Goal: Information Seeking & Learning: Check status

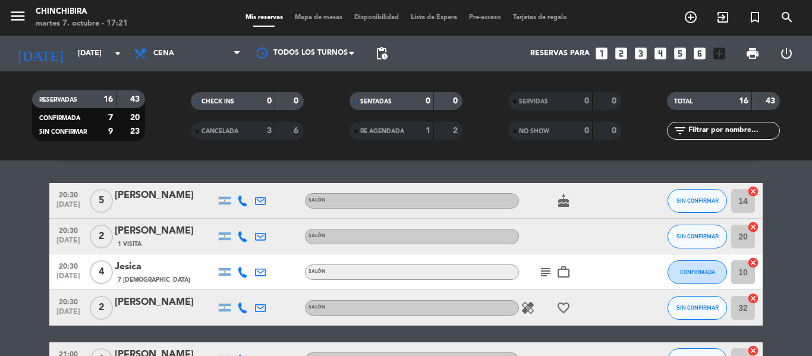
scroll to position [59, 0]
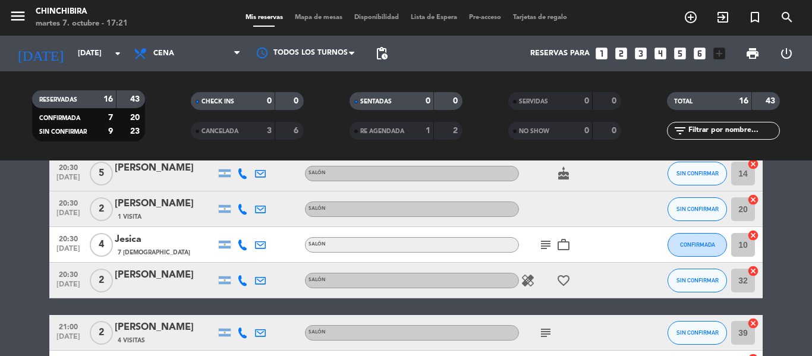
click at [565, 251] on icon "work_outline" at bounding box center [563, 245] width 14 height 14
click at [541, 244] on icon "subject" at bounding box center [545, 245] width 14 height 14
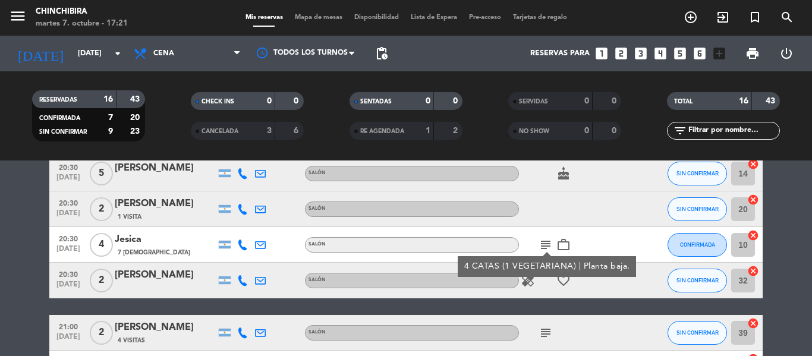
click at [562, 286] on icon "favorite_border" at bounding box center [563, 280] width 14 height 14
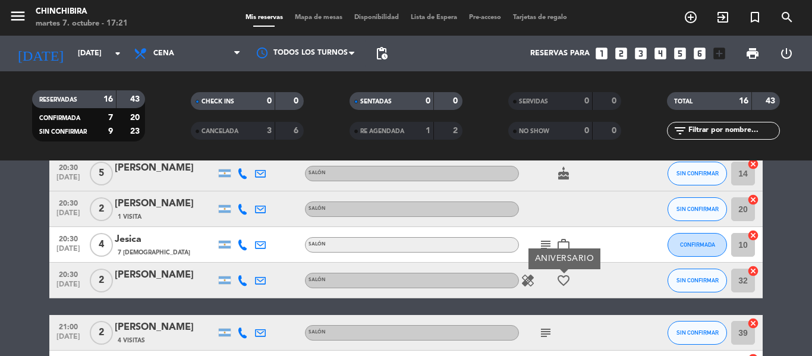
click at [534, 282] on icon "healing" at bounding box center [528, 280] width 14 height 14
click at [560, 182] on div "cake" at bounding box center [572, 173] width 107 height 35
click at [569, 175] on icon "cake" at bounding box center [563, 173] width 14 height 14
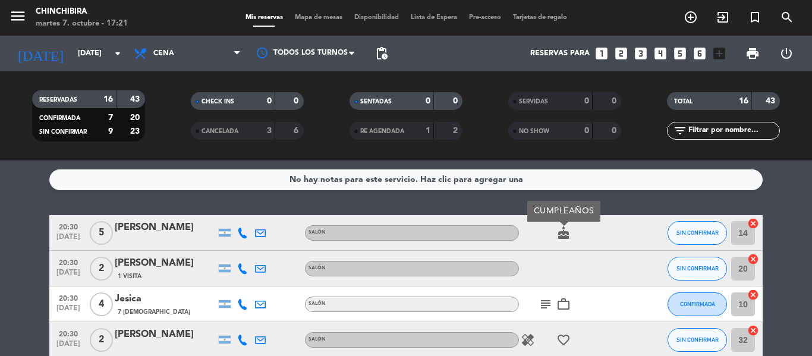
click at [522, 338] on icon "healing" at bounding box center [528, 340] width 14 height 14
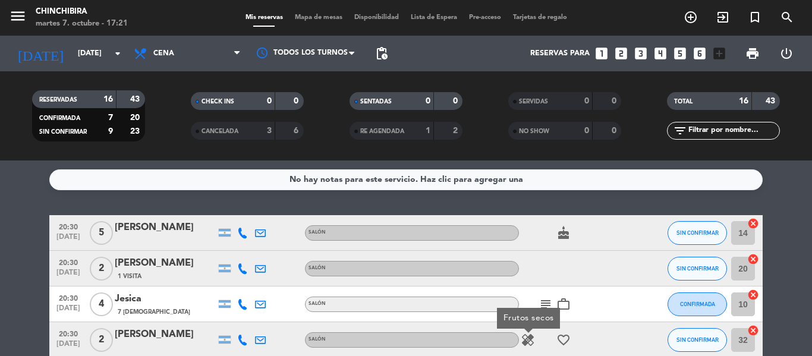
scroll to position [119, 0]
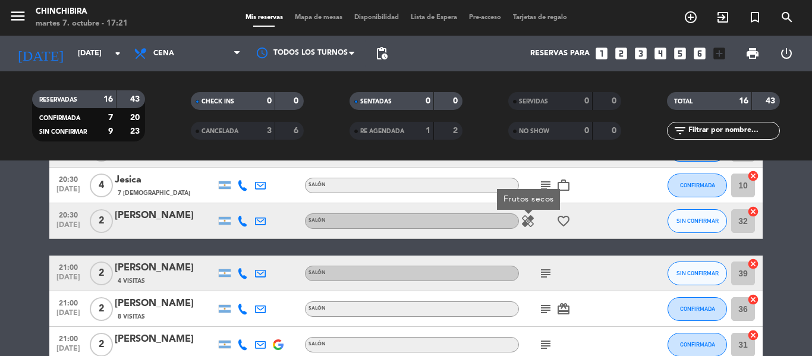
click at [550, 270] on icon "subject" at bounding box center [545, 273] width 14 height 14
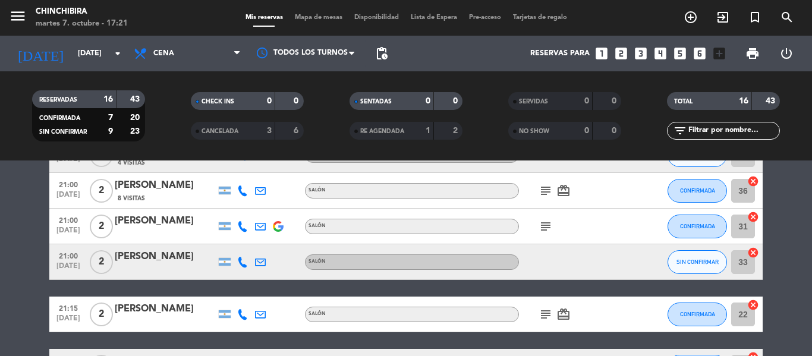
scroll to position [238, 0]
click at [564, 194] on icon "card_giftcard" at bounding box center [563, 190] width 14 height 14
click at [555, 191] on div "subject card_giftcard SOLO UN REGALO" at bounding box center [572, 189] width 107 height 35
click at [554, 188] on span "subject" at bounding box center [546, 190] width 18 height 14
click at [544, 185] on icon "subject" at bounding box center [545, 190] width 14 height 14
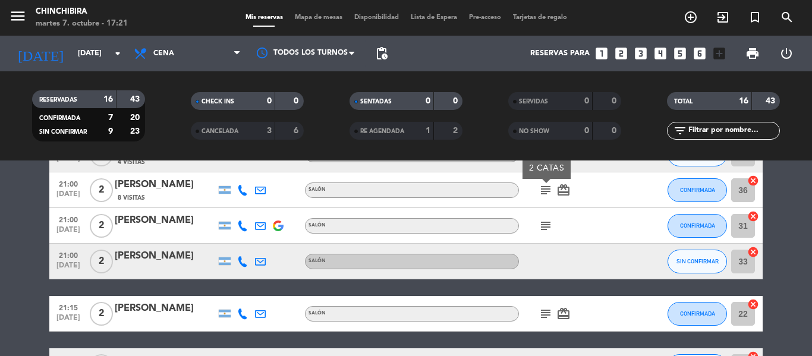
click at [541, 227] on icon "subject" at bounding box center [545, 226] width 14 height 14
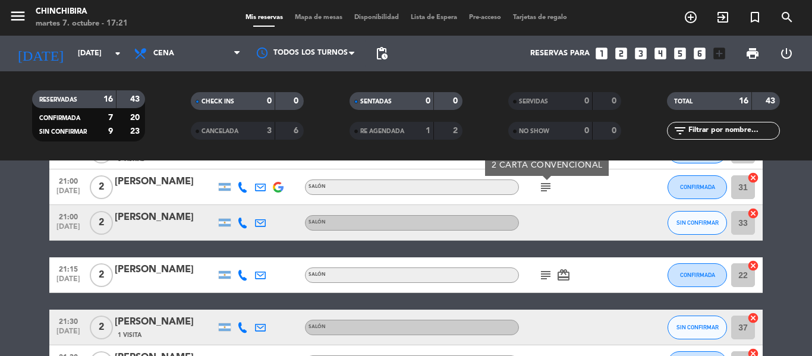
scroll to position [297, 0]
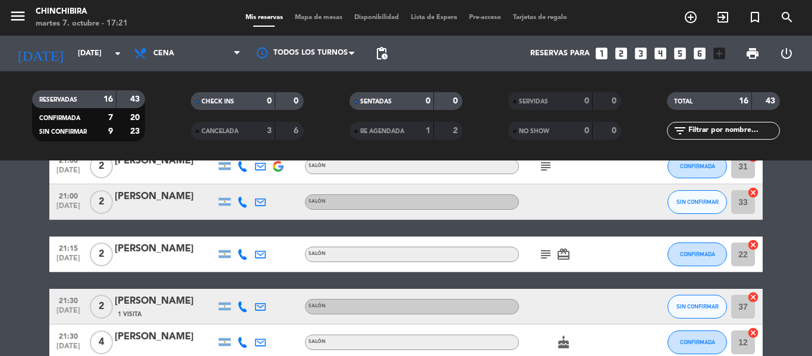
click at [546, 256] on icon "subject" at bounding box center [545, 254] width 14 height 14
click at [562, 259] on icon "card_giftcard" at bounding box center [563, 254] width 14 height 14
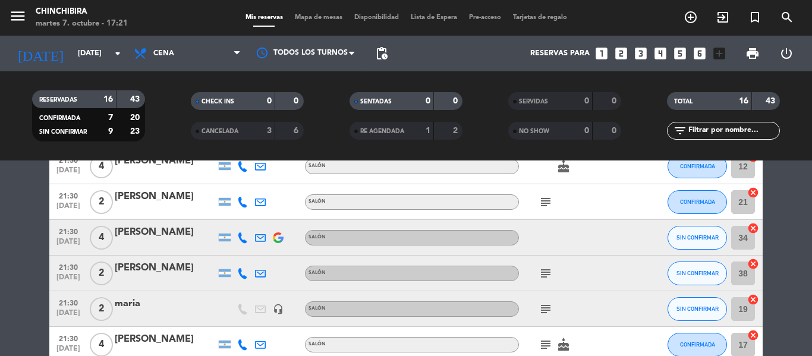
scroll to position [475, 0]
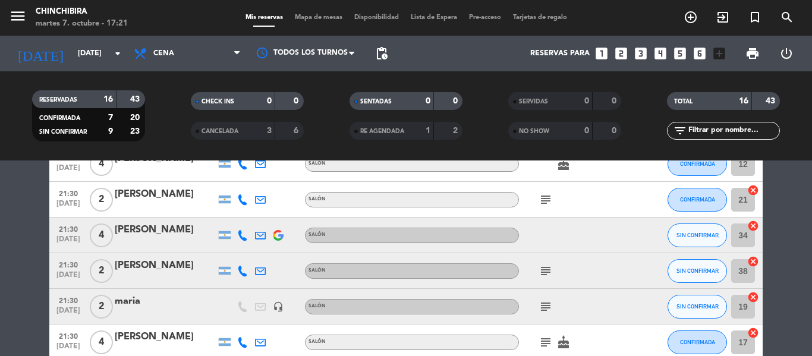
click at [543, 193] on icon "subject" at bounding box center [545, 200] width 14 height 14
click at [544, 277] on icon "subject" at bounding box center [545, 271] width 14 height 14
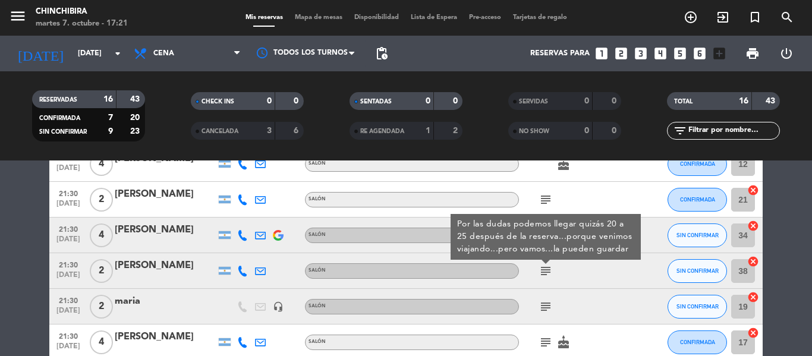
click at [540, 303] on icon "subject" at bounding box center [545, 307] width 14 height 14
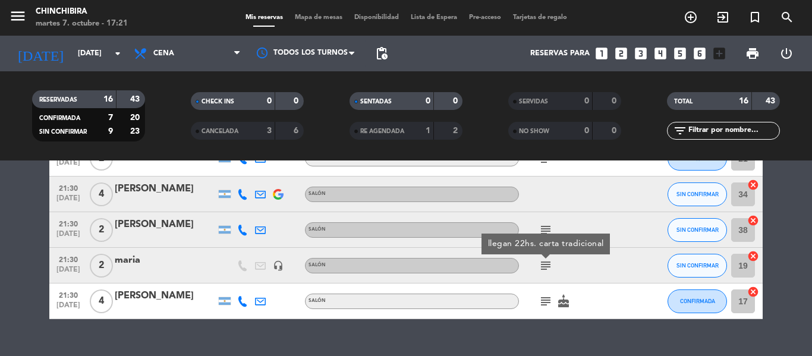
scroll to position [535, 0]
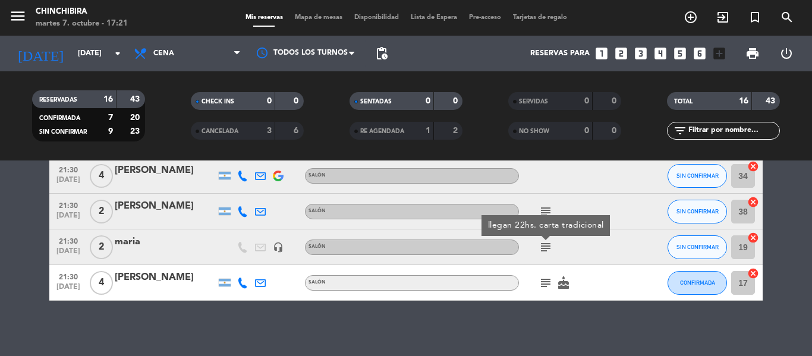
click at [546, 282] on icon "subject" at bounding box center [545, 283] width 14 height 14
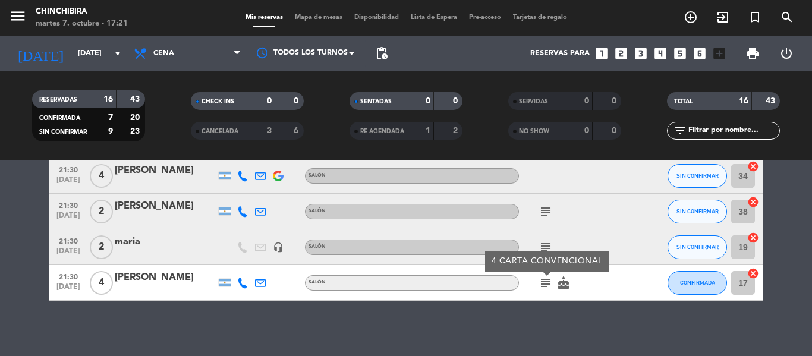
click at [547, 246] on icon "subject" at bounding box center [545, 247] width 14 height 14
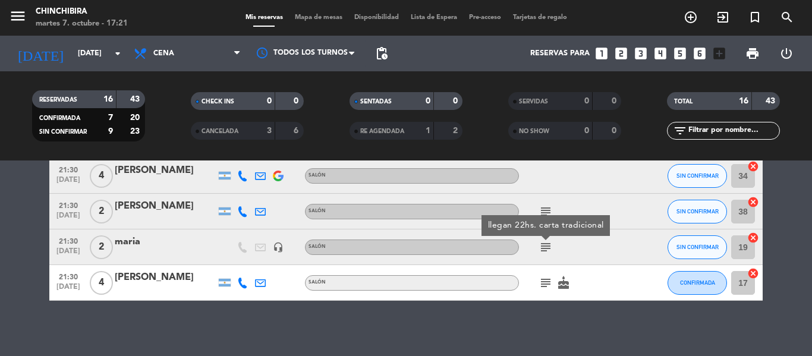
click at [564, 282] on icon "cake" at bounding box center [563, 283] width 14 height 14
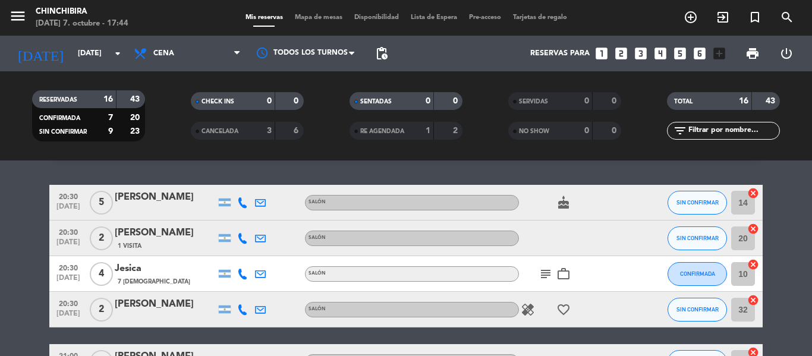
scroll to position [59, 0]
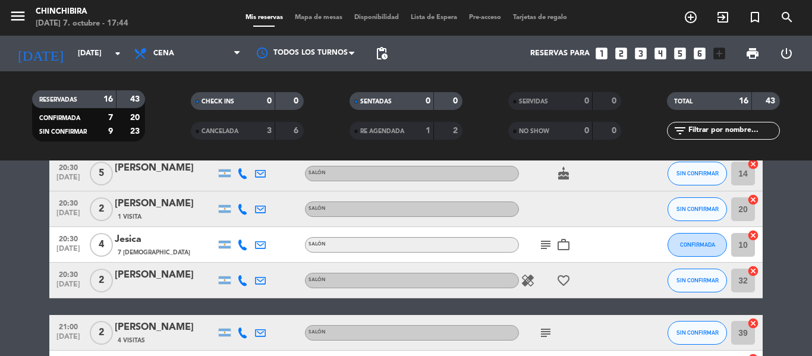
click at [544, 246] on icon "subject" at bounding box center [545, 245] width 14 height 14
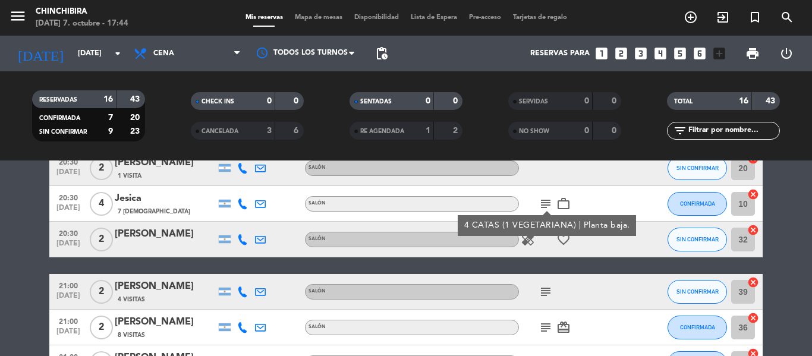
scroll to position [119, 0]
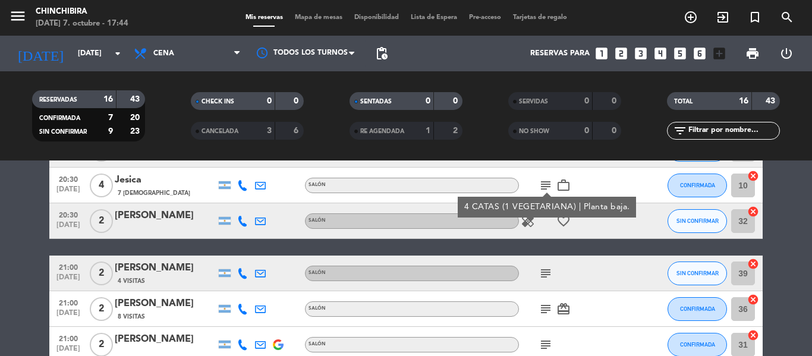
click at [549, 276] on icon "subject" at bounding box center [545, 273] width 14 height 14
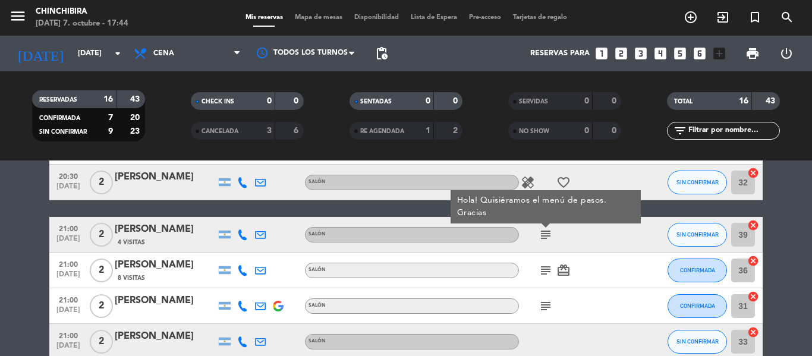
scroll to position [178, 0]
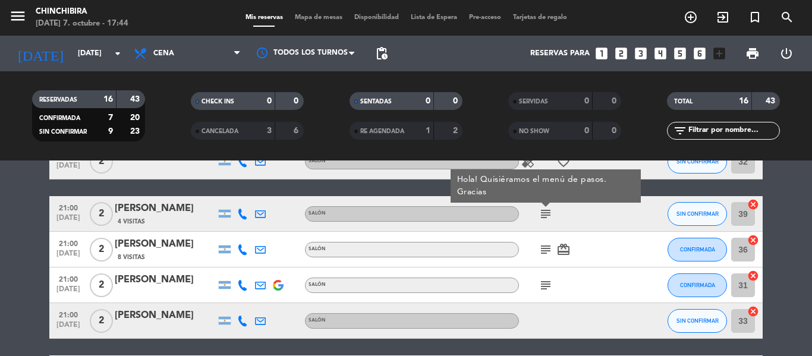
click at [538, 251] on icon "subject" at bounding box center [545, 249] width 14 height 14
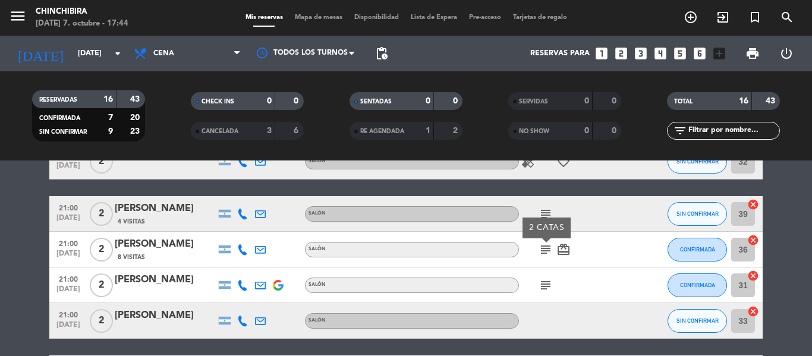
click at [548, 282] on icon "subject" at bounding box center [545, 285] width 14 height 14
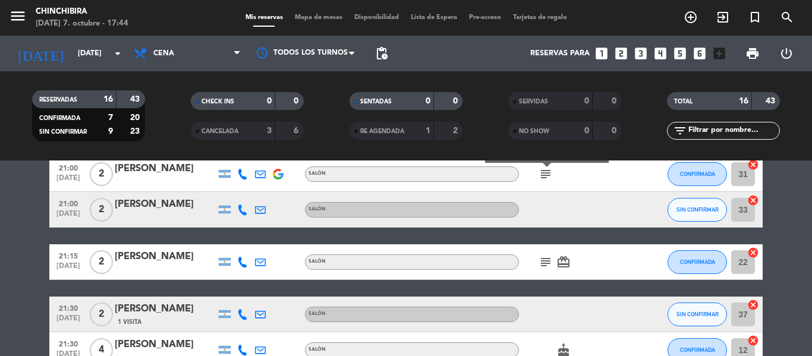
scroll to position [297, 0]
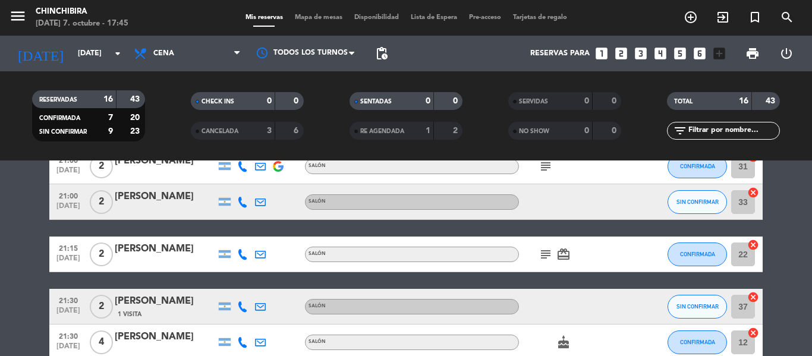
click at [550, 254] on icon "subject" at bounding box center [545, 254] width 14 height 14
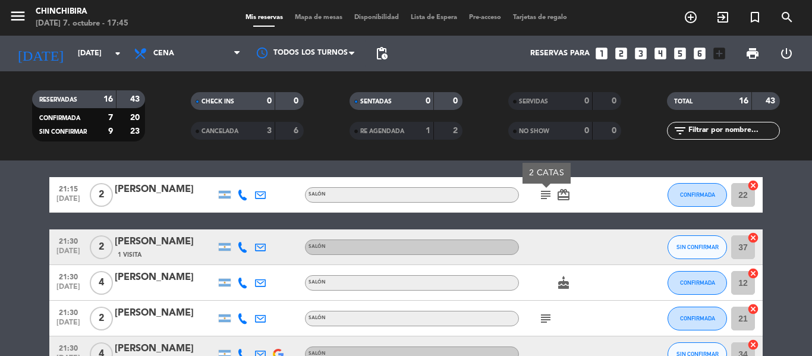
scroll to position [416, 0]
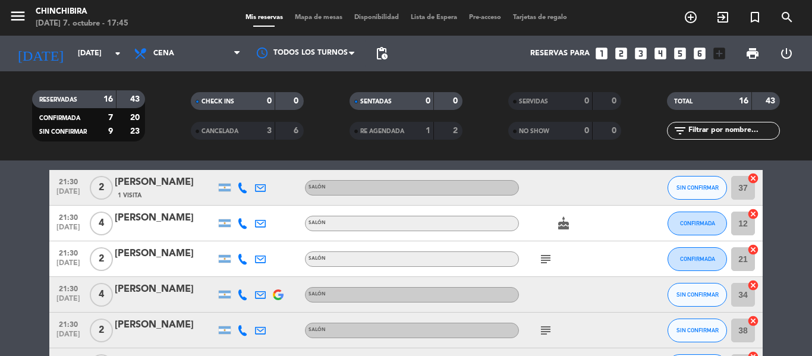
click at [550, 254] on icon "subject" at bounding box center [545, 259] width 14 height 14
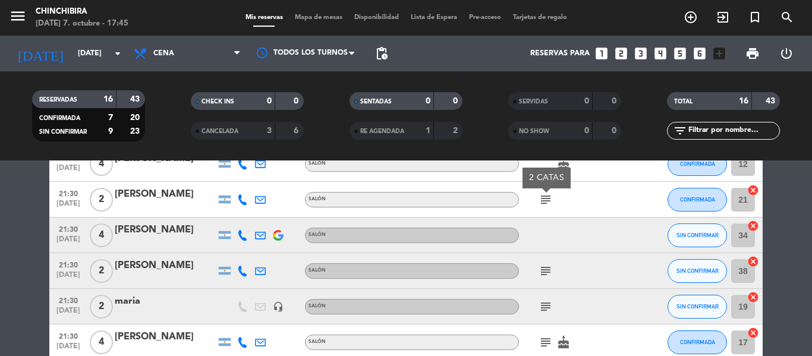
click at [547, 268] on icon "subject" at bounding box center [545, 271] width 14 height 14
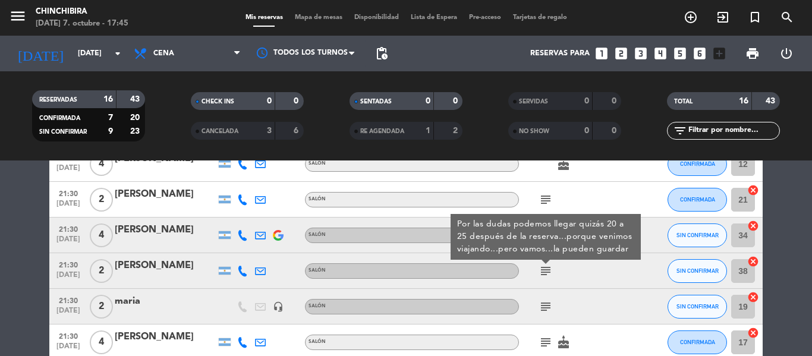
click at [540, 310] on icon "subject" at bounding box center [545, 307] width 14 height 14
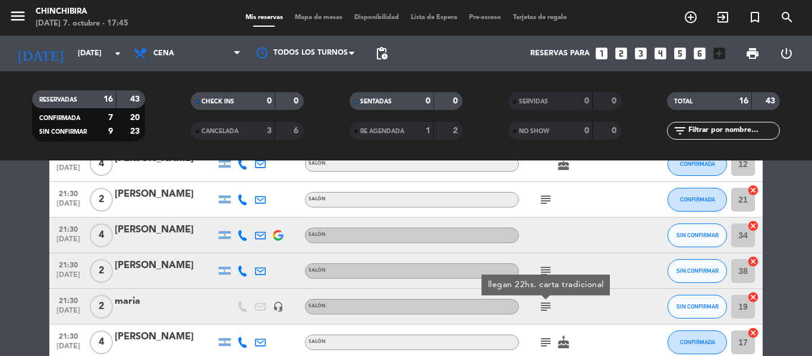
scroll to position [535, 0]
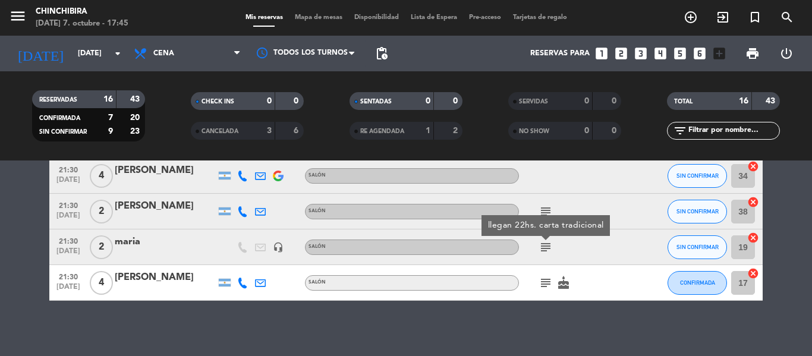
click at [544, 283] on icon "subject" at bounding box center [545, 283] width 14 height 14
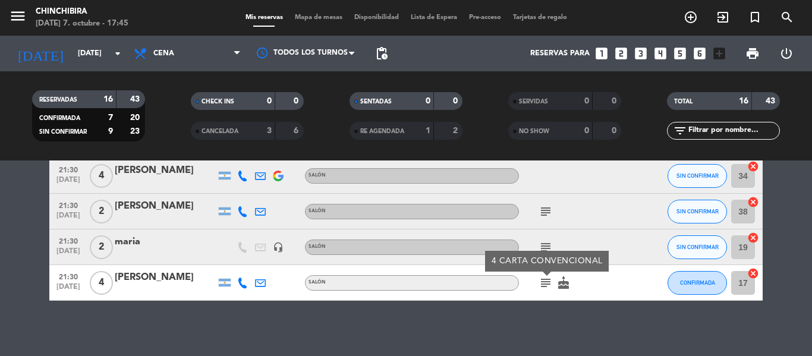
click at [544, 282] on icon "subject" at bounding box center [545, 283] width 14 height 14
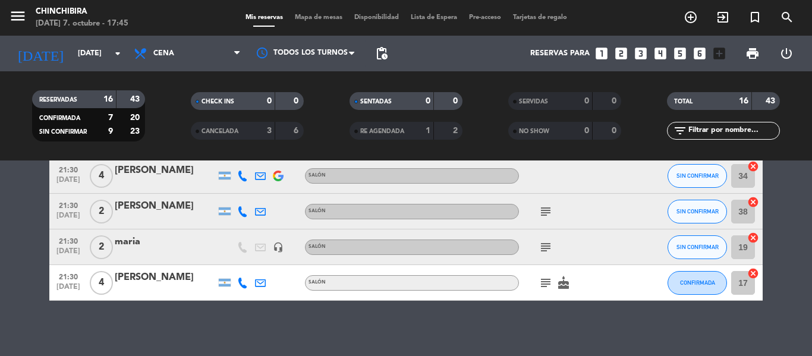
scroll to position [475, 0]
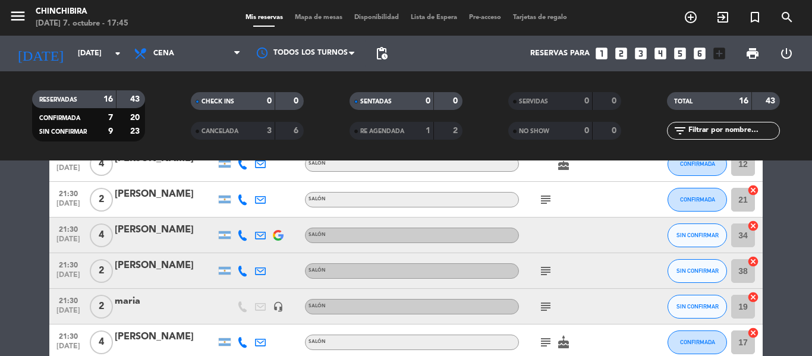
click at [545, 273] on icon "subject" at bounding box center [545, 271] width 14 height 14
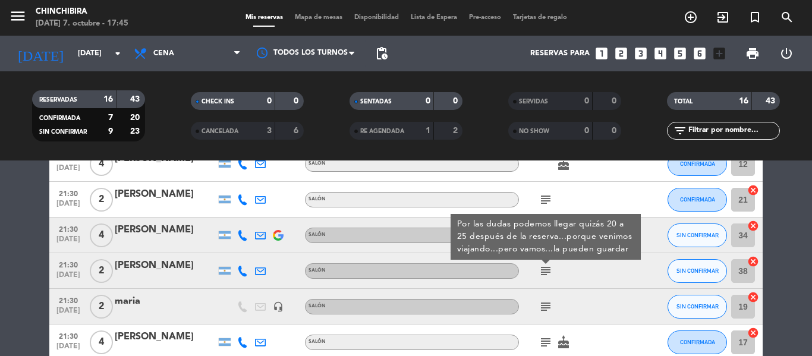
click at [545, 273] on icon "subject" at bounding box center [545, 271] width 14 height 14
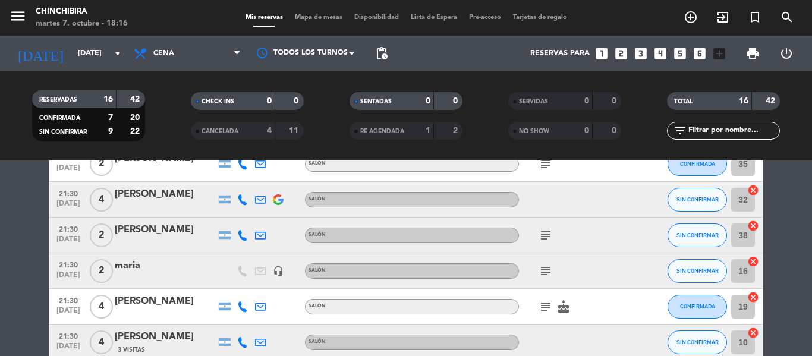
click at [45, 286] on bookings-row "20:30 [DATE] 2 [PERSON_NAME] 1 Visita SALÓN SIN CONFIRMAR 22 cancel 20:30 [DATE…" at bounding box center [406, 50] width 812 height 620
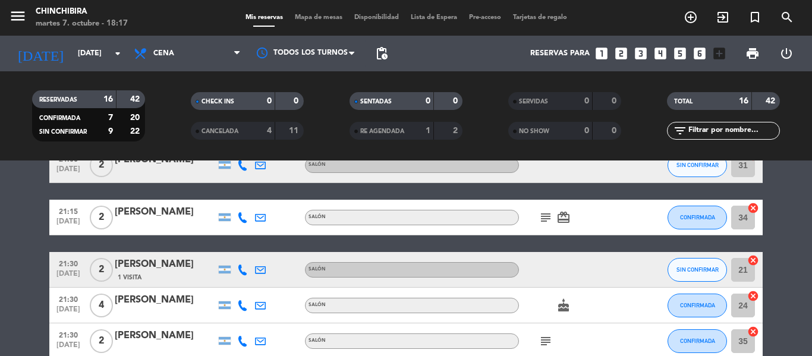
scroll to position [297, 0]
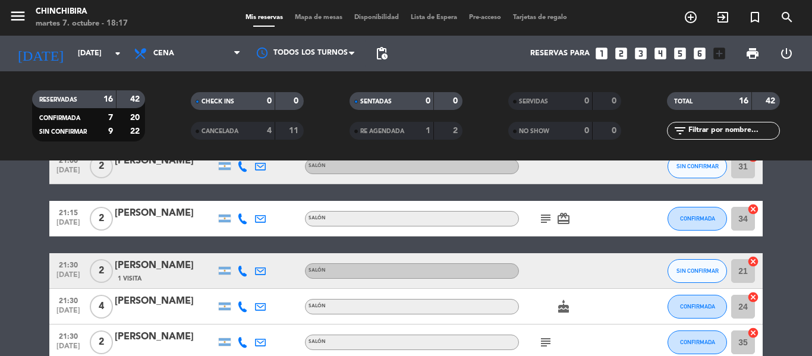
click at [544, 216] on icon "subject" at bounding box center [545, 219] width 14 height 14
click at [543, 217] on icon "subject" at bounding box center [545, 219] width 14 height 14
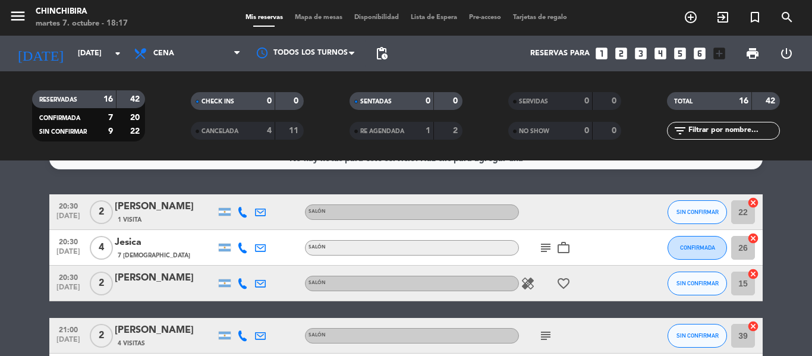
scroll to position [0, 0]
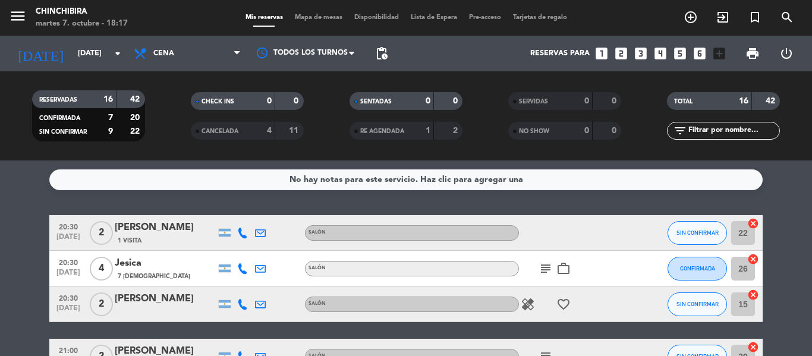
click at [548, 264] on icon "subject" at bounding box center [545, 269] width 14 height 14
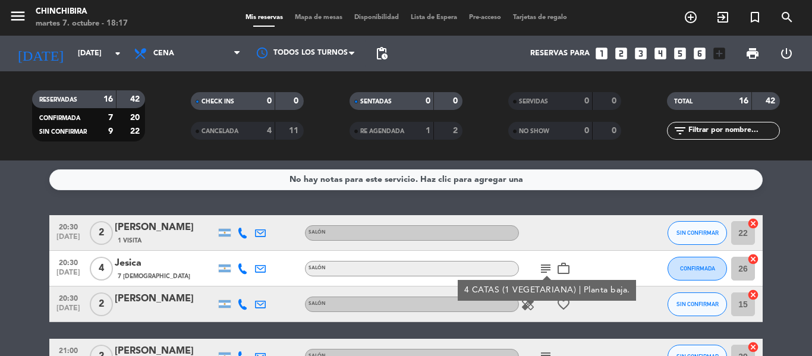
click at [547, 266] on icon "subject" at bounding box center [545, 269] width 14 height 14
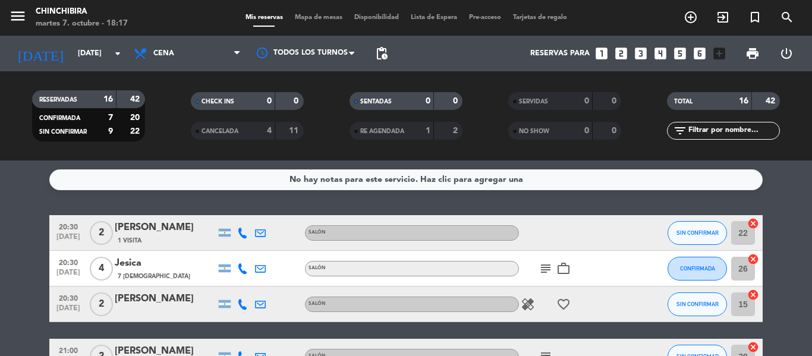
click at [546, 254] on div "subject work_outline" at bounding box center [572, 268] width 107 height 35
click at [547, 266] on icon "subject" at bounding box center [545, 269] width 14 height 14
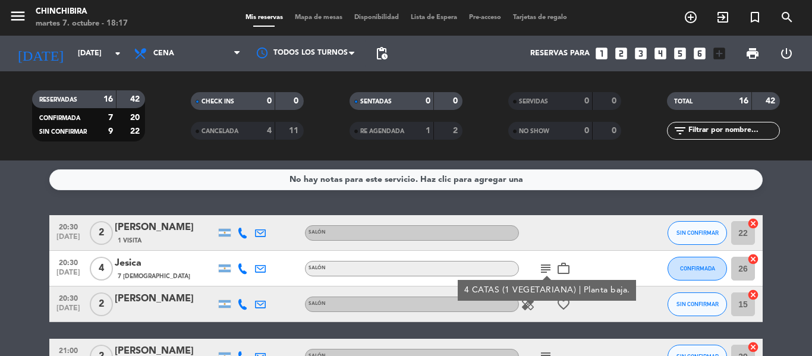
click at [541, 247] on div at bounding box center [572, 232] width 107 height 35
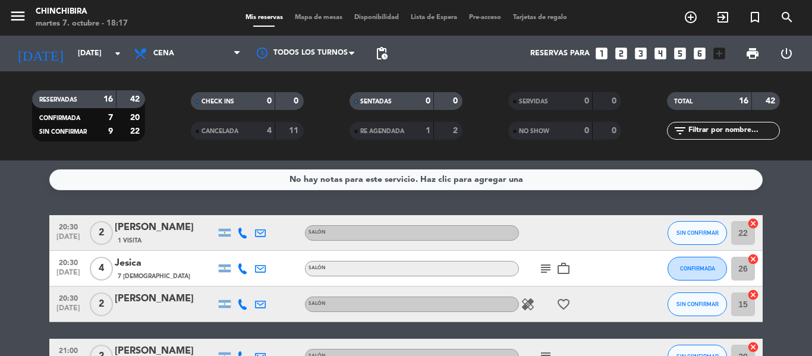
click at [554, 262] on span "subject" at bounding box center [546, 269] width 18 height 14
drag, startPoint x: 553, startPoint y: 263, endPoint x: 553, endPoint y: 271, distance: 8.3
click at [553, 266] on span "subject" at bounding box center [546, 269] width 18 height 14
click at [547, 270] on icon "subject" at bounding box center [545, 269] width 14 height 14
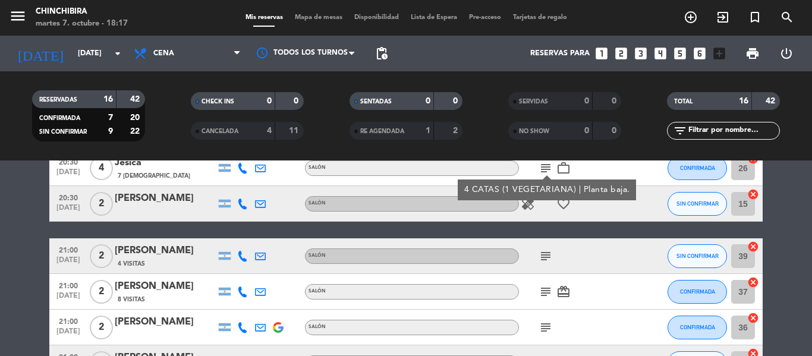
scroll to position [119, 0]
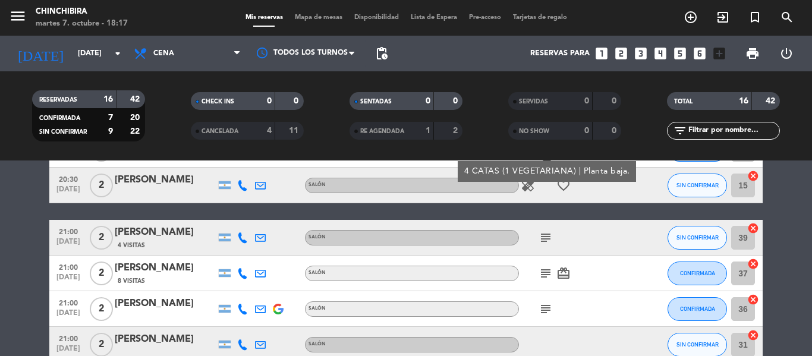
click at [545, 241] on icon "subject" at bounding box center [545, 238] width 14 height 14
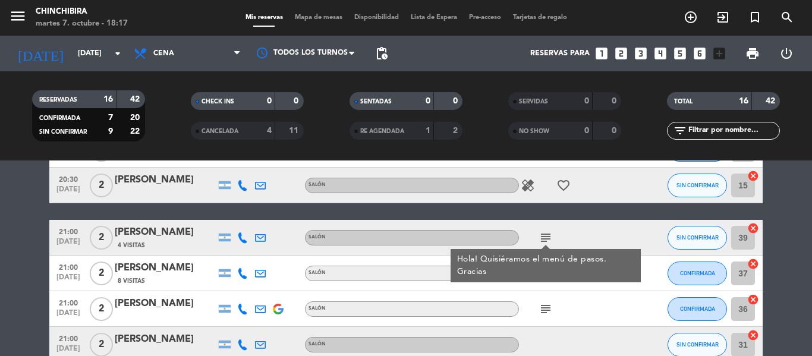
click at [545, 272] on div "Hola! Quisiéramos el menú de pasos. Gracias" at bounding box center [546, 265] width 178 height 25
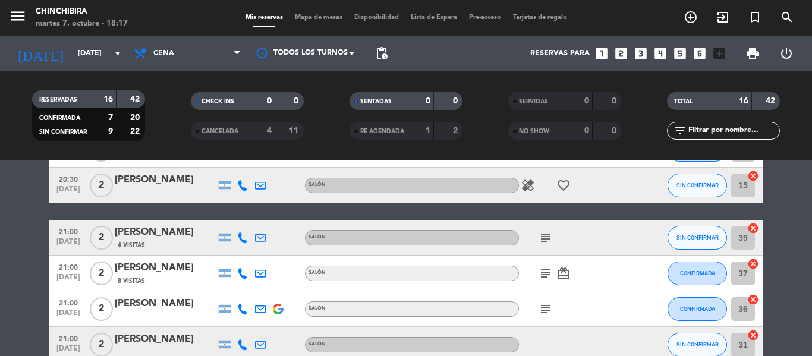
click at [541, 281] on div "subject card_giftcard" at bounding box center [572, 273] width 107 height 35
click at [544, 274] on icon "subject" at bounding box center [545, 273] width 14 height 14
click at [548, 226] on div "subject" at bounding box center [572, 237] width 107 height 35
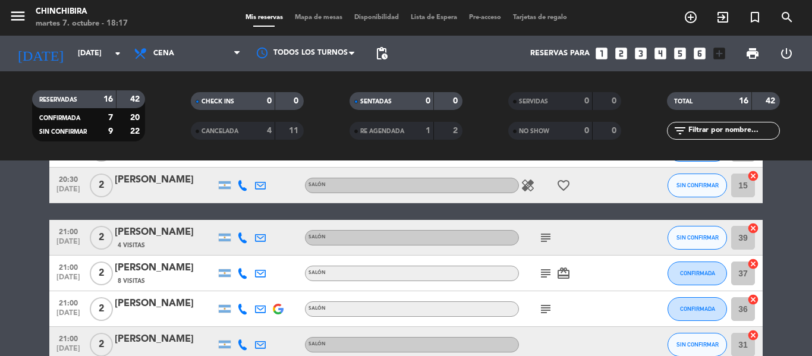
click at [550, 233] on icon "subject" at bounding box center [545, 238] width 14 height 14
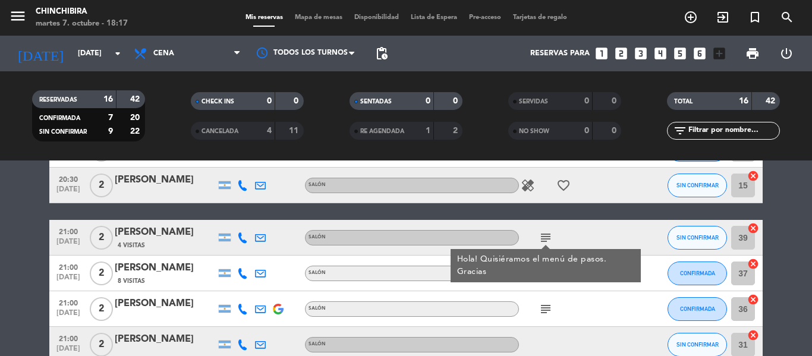
click at [543, 308] on icon "subject" at bounding box center [545, 309] width 14 height 14
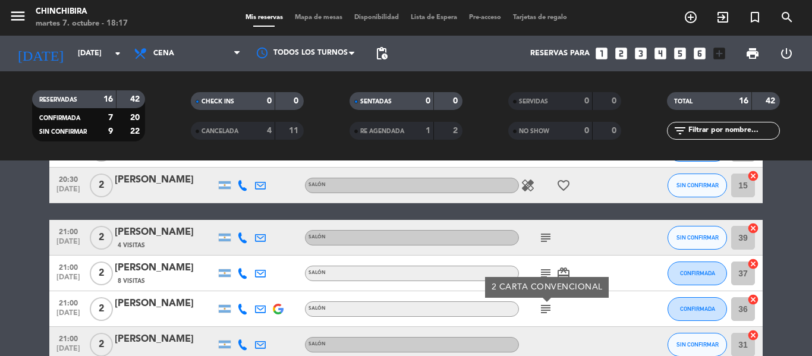
click at [527, 303] on div "subject 2 CARTA CONVENCIONAL" at bounding box center [572, 308] width 107 height 35
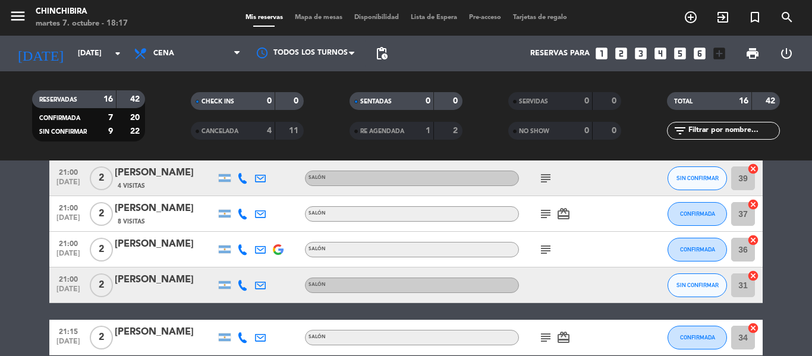
scroll to position [238, 0]
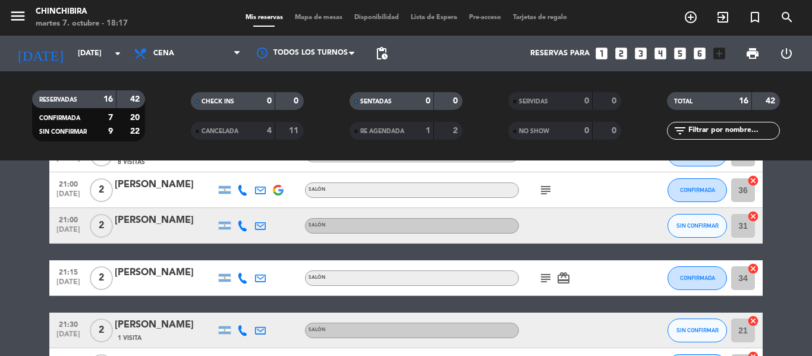
click at [541, 275] on icon "subject" at bounding box center [545, 278] width 14 height 14
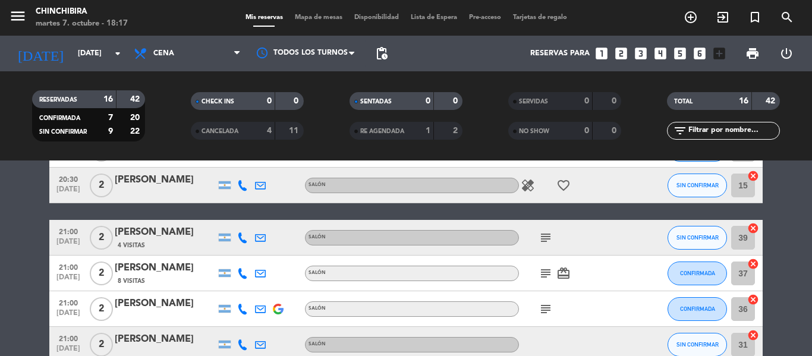
scroll to position [59, 0]
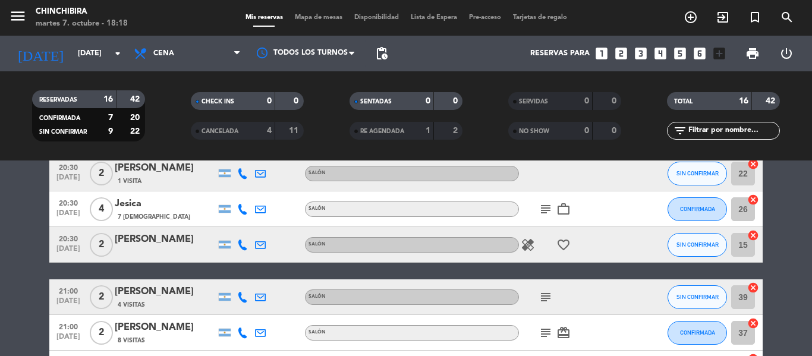
click at [546, 204] on icon "subject" at bounding box center [545, 209] width 14 height 14
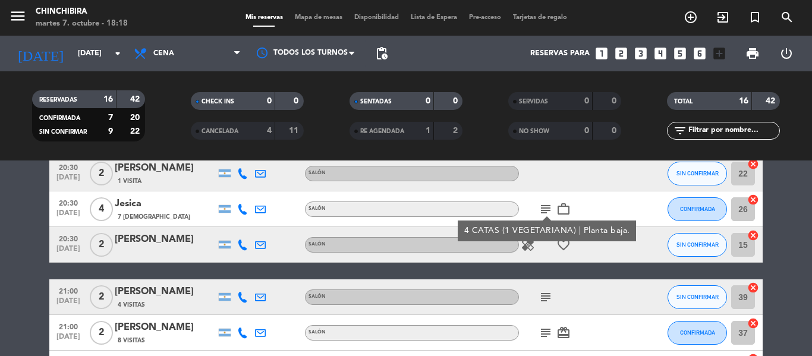
click at [546, 204] on icon "subject" at bounding box center [545, 209] width 14 height 14
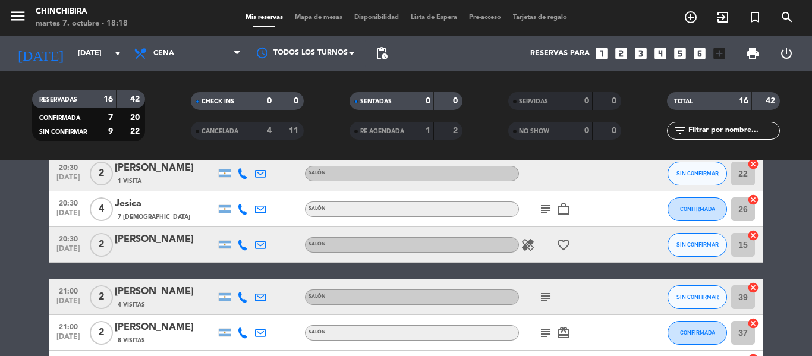
click at [543, 294] on icon "subject" at bounding box center [545, 297] width 14 height 14
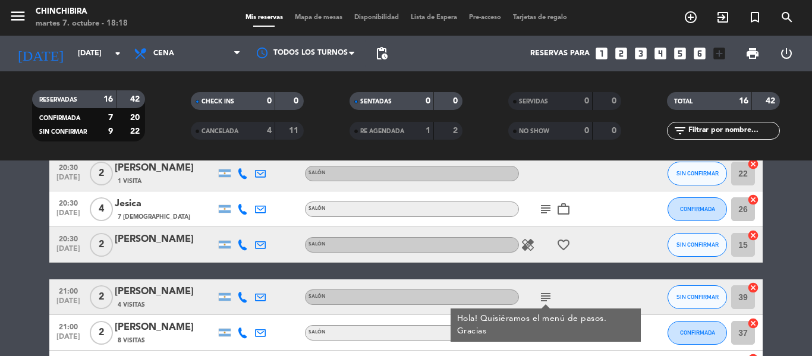
click at [543, 294] on icon "subject" at bounding box center [545, 297] width 14 height 14
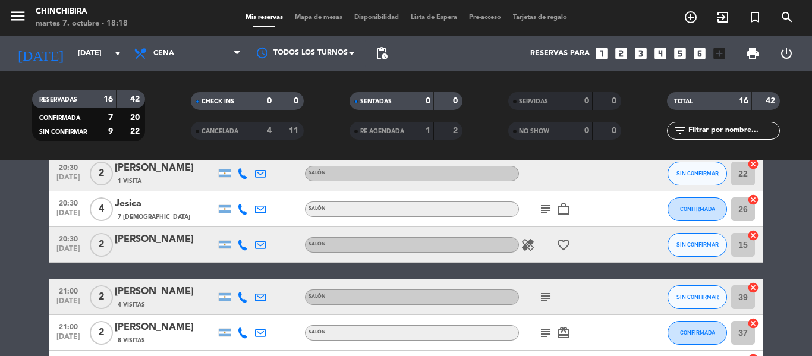
scroll to position [178, 0]
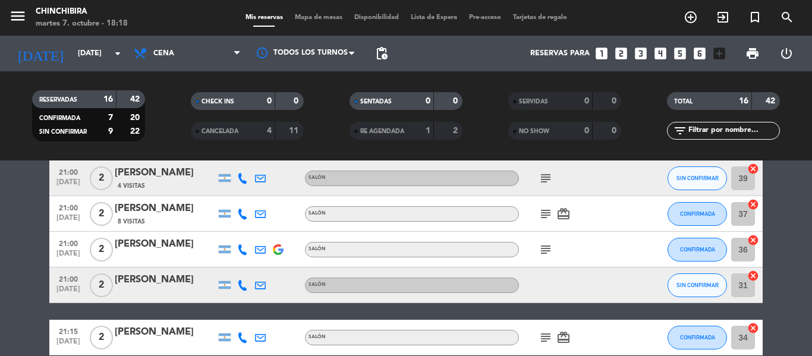
click at [544, 179] on icon "subject" at bounding box center [545, 178] width 14 height 14
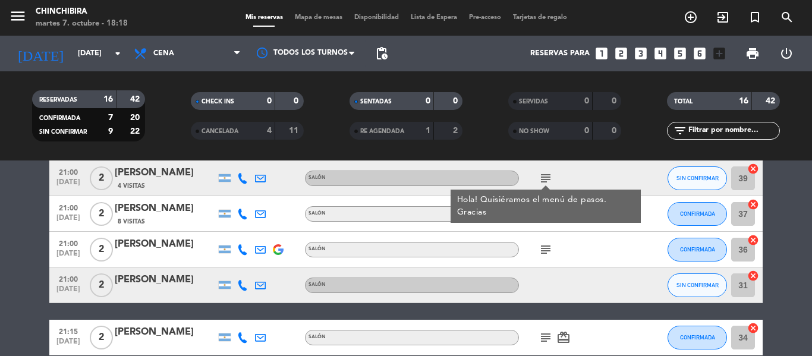
click at [544, 179] on icon "subject" at bounding box center [545, 178] width 14 height 14
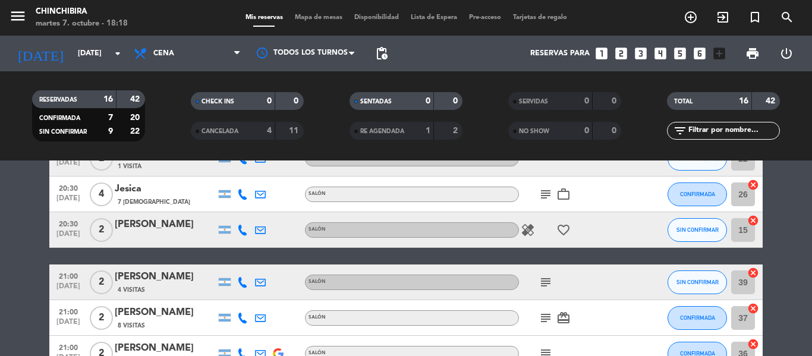
scroll to position [59, 0]
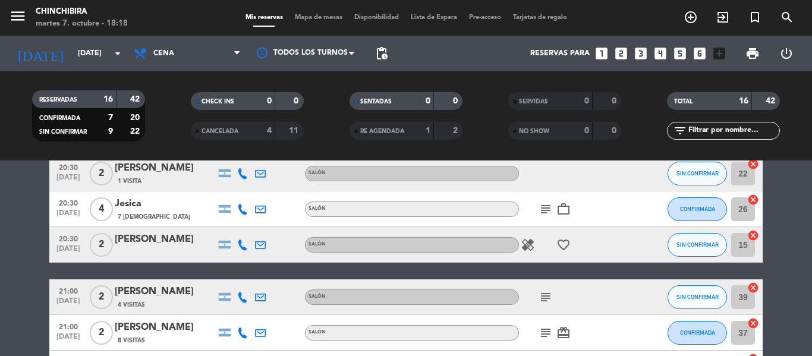
click at [544, 327] on icon "subject" at bounding box center [545, 333] width 14 height 14
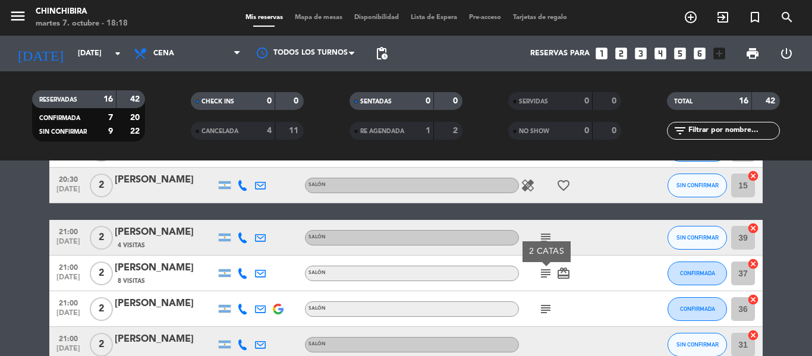
click at [546, 305] on icon "subject" at bounding box center [545, 309] width 14 height 14
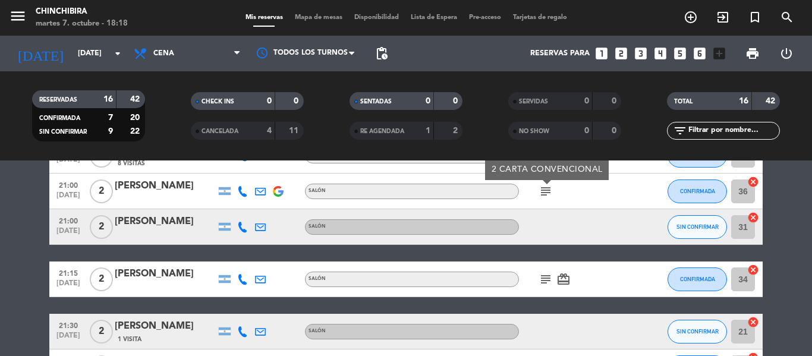
scroll to position [238, 0]
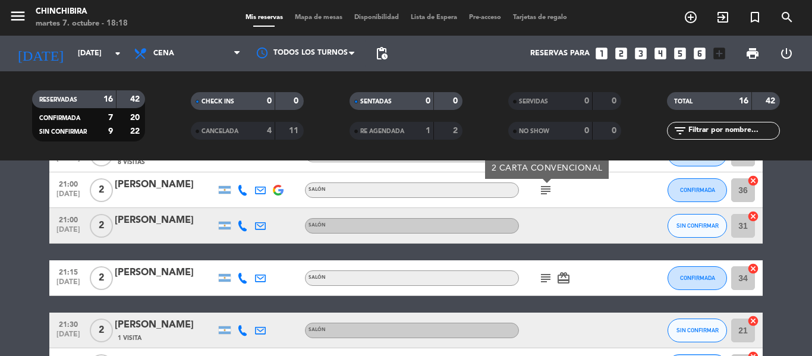
click at [546, 273] on icon "subject" at bounding box center [545, 278] width 14 height 14
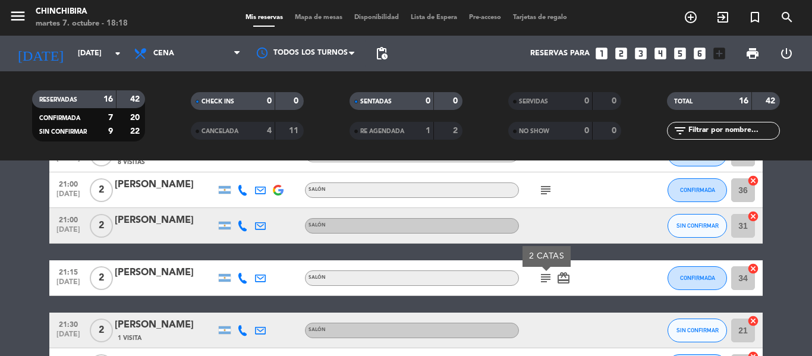
scroll to position [416, 0]
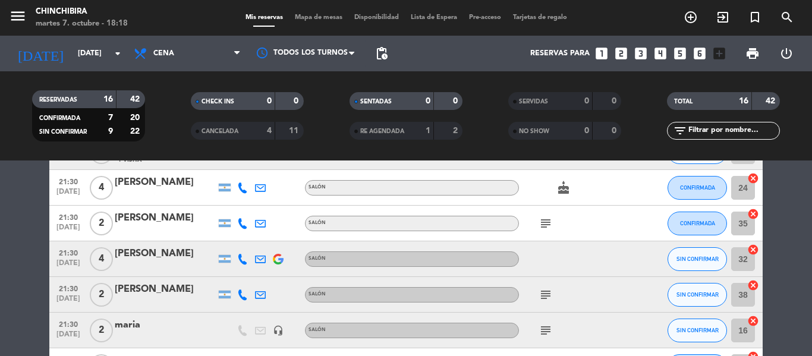
click at [546, 222] on icon "subject" at bounding box center [545, 223] width 14 height 14
click at [543, 296] on icon "subject" at bounding box center [545, 295] width 14 height 14
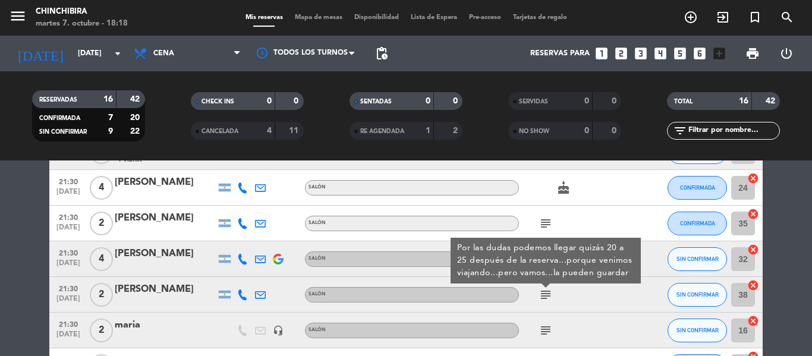
click at [547, 329] on icon "subject" at bounding box center [545, 330] width 14 height 14
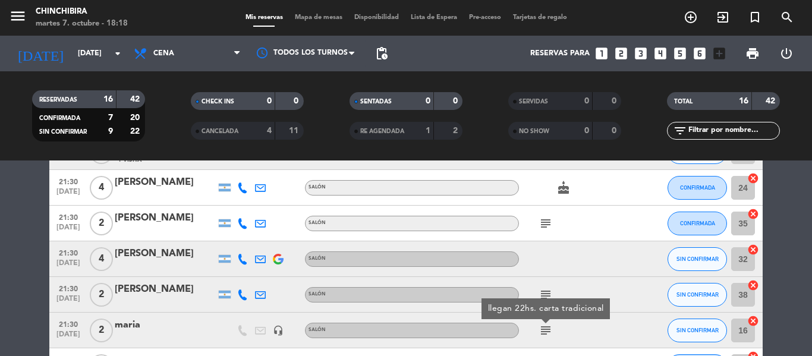
scroll to position [475, 0]
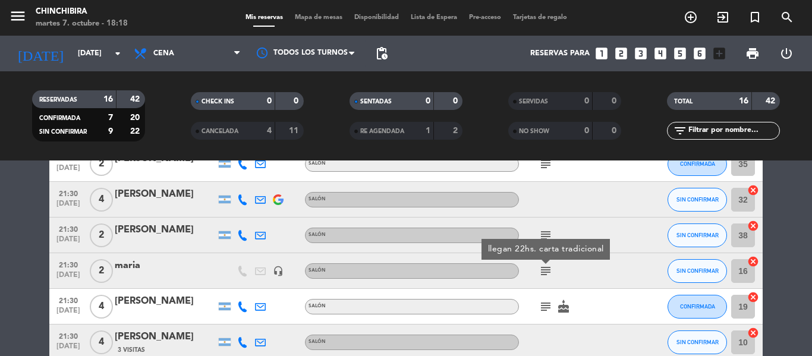
click at [543, 311] on icon "subject" at bounding box center [545, 307] width 14 height 14
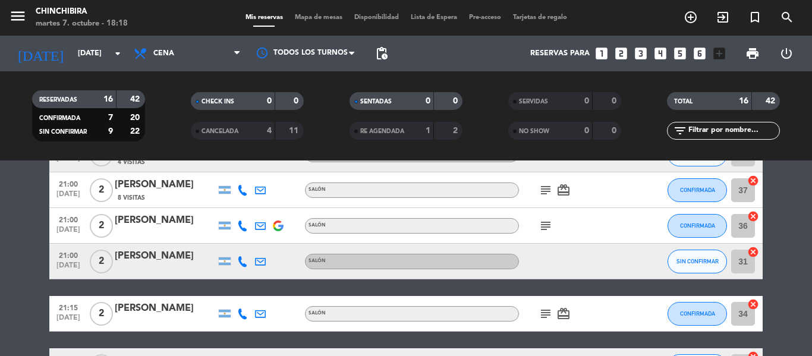
scroll to position [64, 0]
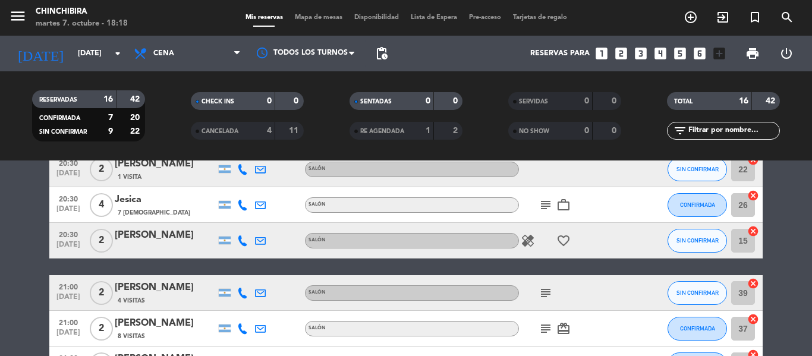
click at [546, 202] on icon "subject" at bounding box center [545, 205] width 14 height 14
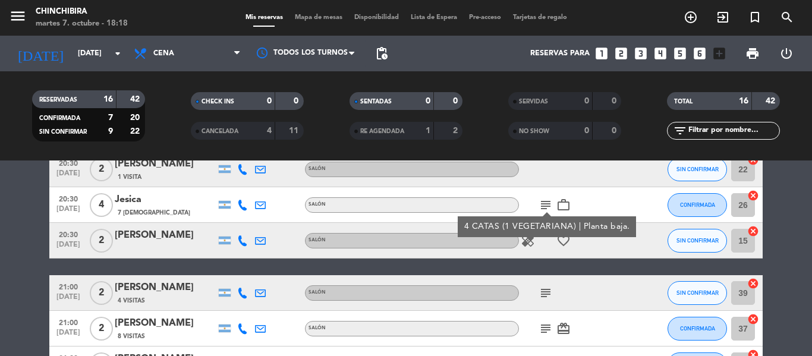
click at [546, 202] on icon "subject" at bounding box center [545, 205] width 14 height 14
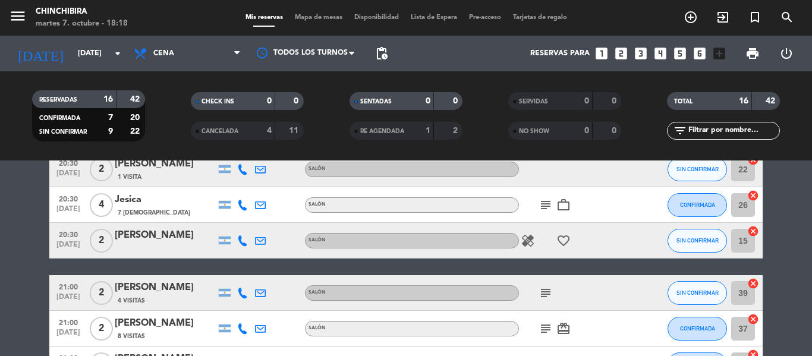
click at [546, 286] on icon "subject" at bounding box center [545, 293] width 14 height 14
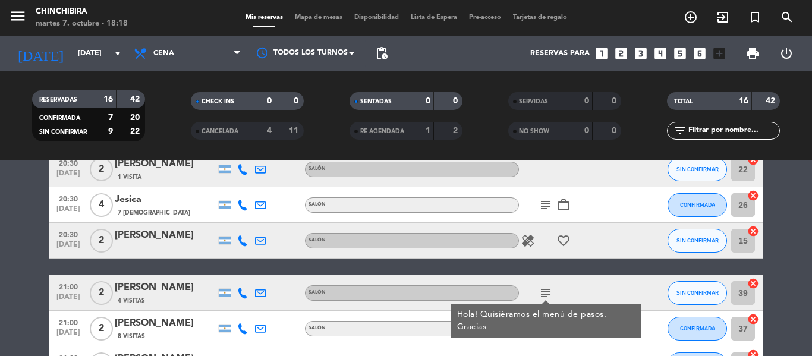
click at [546, 286] on icon "subject" at bounding box center [545, 293] width 14 height 14
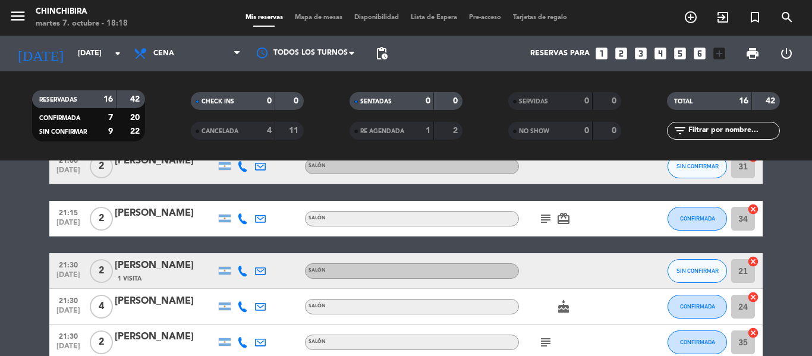
scroll to position [357, 0]
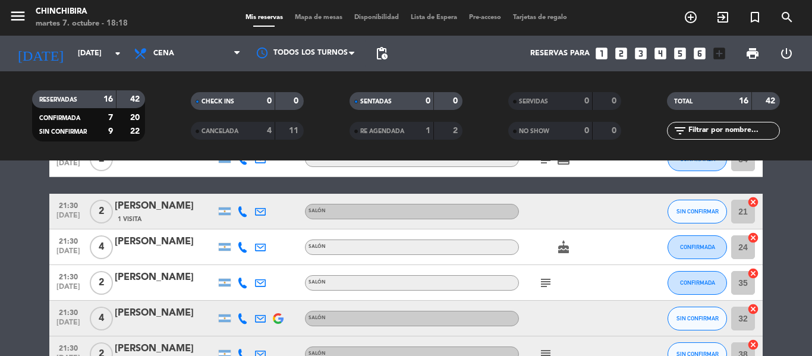
click at [546, 278] on icon "subject" at bounding box center [545, 283] width 14 height 14
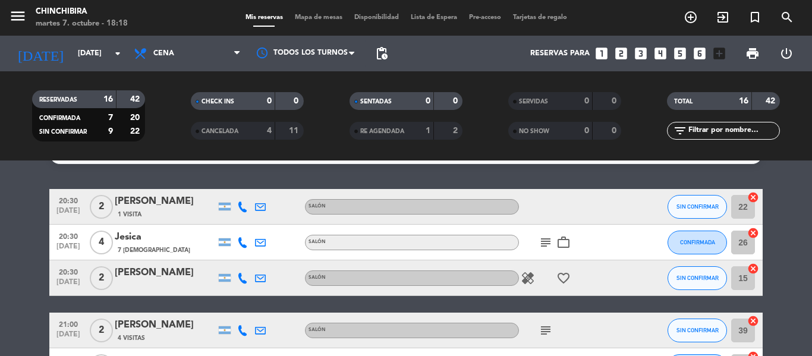
scroll to position [0, 0]
